Goal: Task Accomplishment & Management: Use online tool/utility

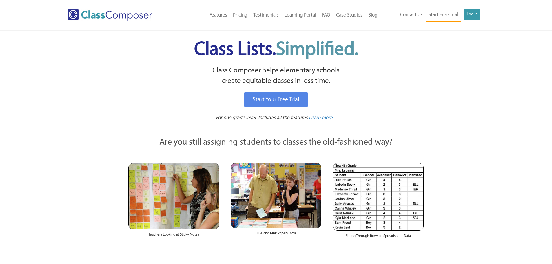
click at [463, 18] on ul "Contact Us Start Free Trial Log In" at bounding box center [438, 15] width 83 height 13
click at [469, 16] on link "Log In" at bounding box center [472, 15] width 17 height 12
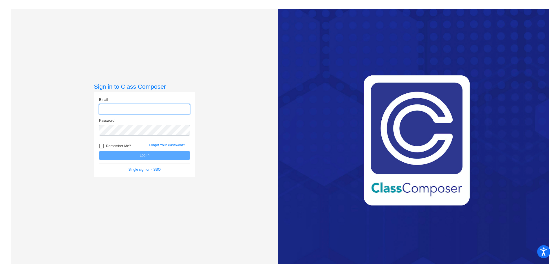
type input "imuro@myvaughncharter.com"
click at [121, 154] on button "Log In" at bounding box center [144, 155] width 91 height 8
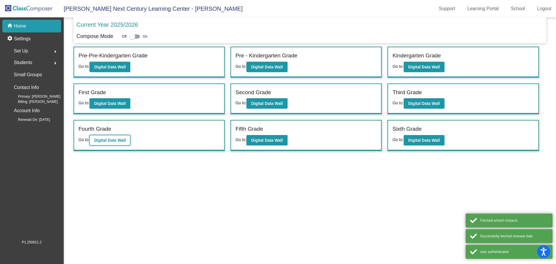
click at [111, 139] on b "Digital Data Wall" at bounding box center [110, 140] width 32 height 5
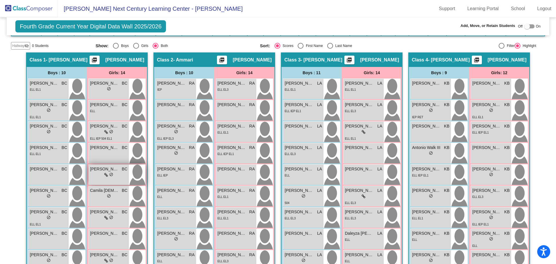
scroll to position [145, 0]
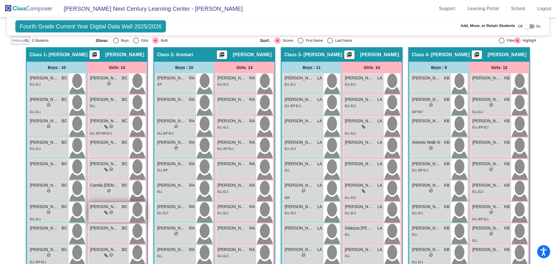
click at [98, 212] on div "lock do_not_disturb_alt" at bounding box center [108, 213] width 37 height 6
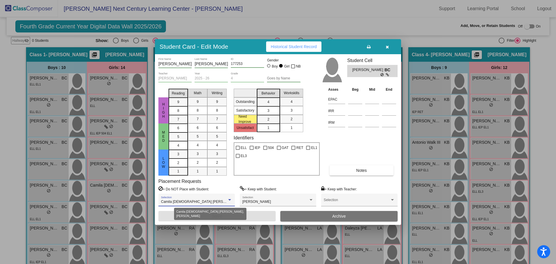
click at [229, 201] on div at bounding box center [229, 200] width 5 height 4
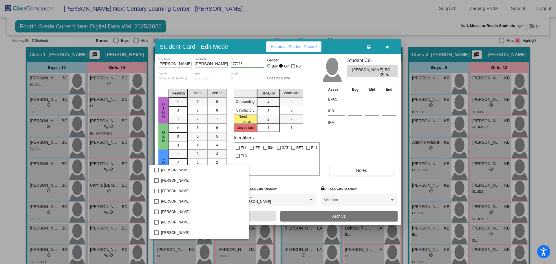
scroll to position [1399, 0]
